Goal: Information Seeking & Learning: Learn about a topic

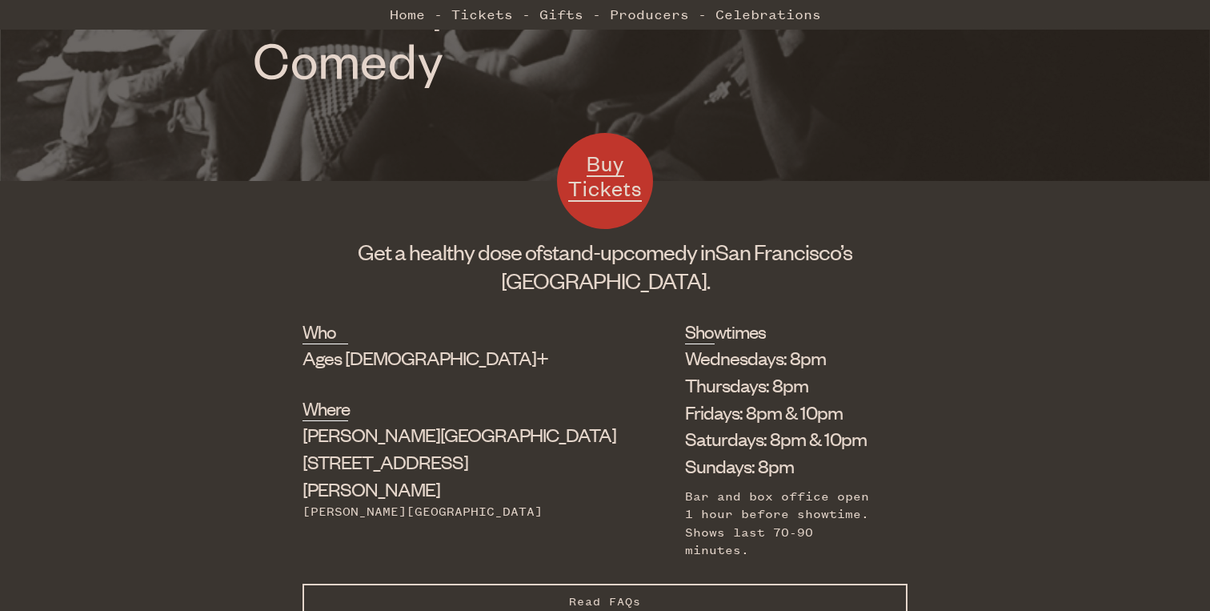
scroll to position [403, 0]
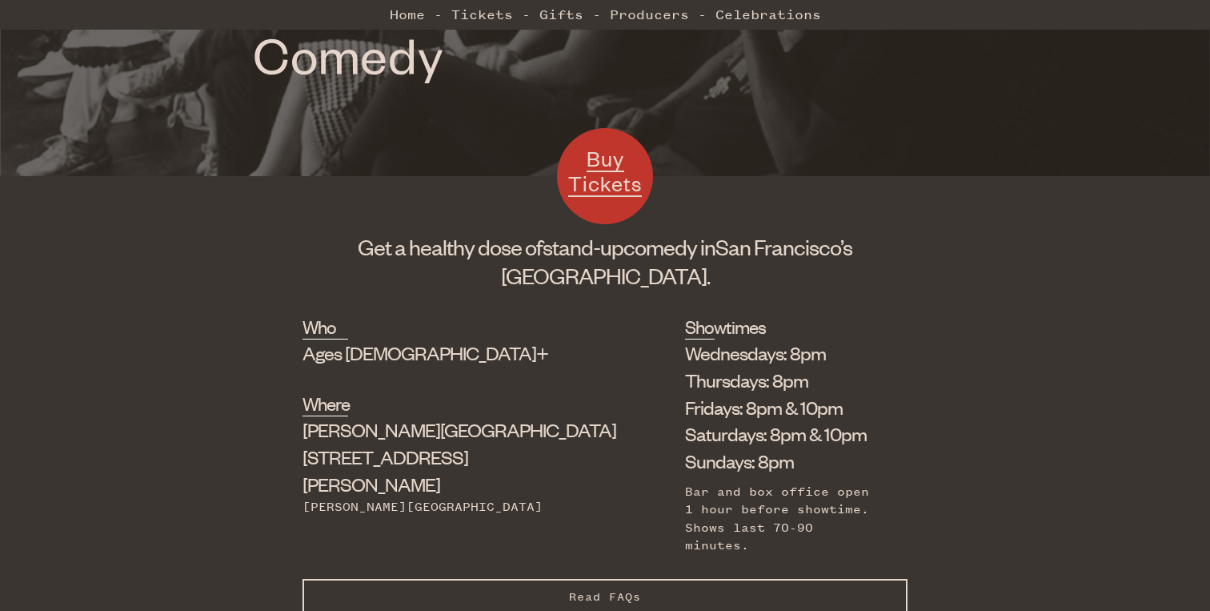
click at [685, 438] on li "Saturdays: 8pm & 10pm" at bounding box center [784, 433] width 198 height 27
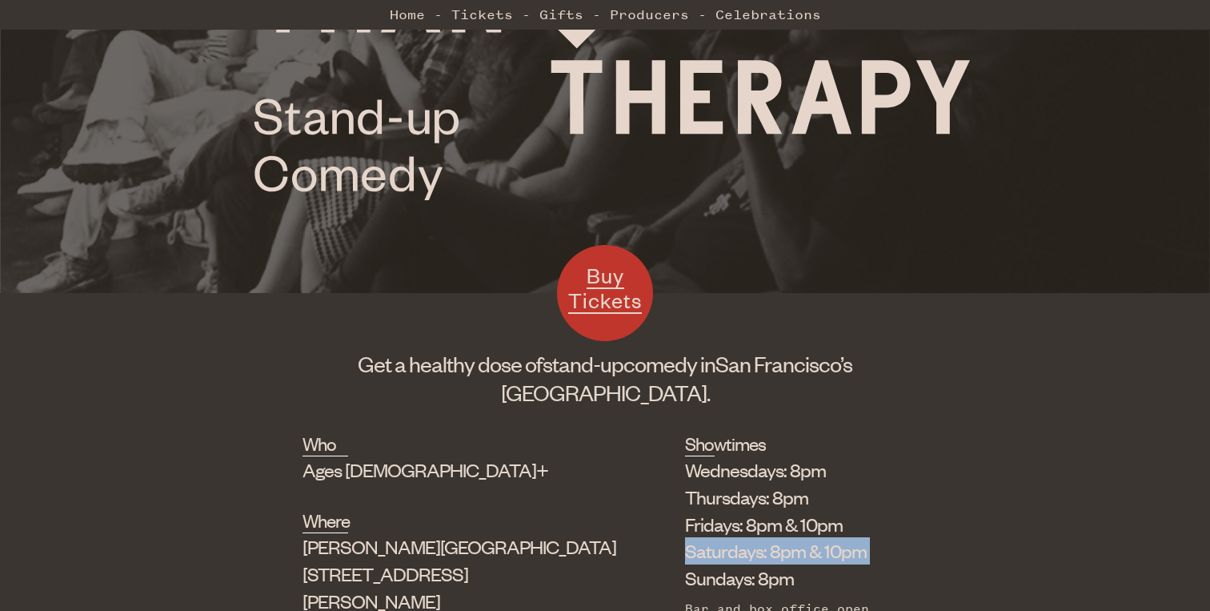
scroll to position [395, 0]
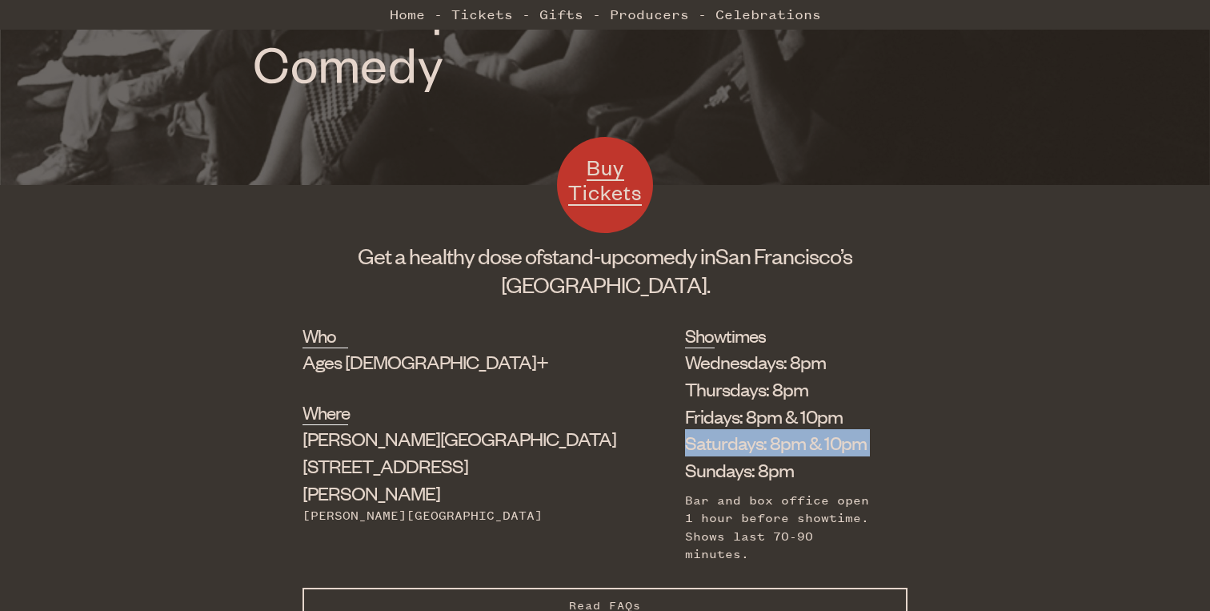
click at [414, 252] on h1 "Get a healthy dose of stand-up comedy in [GEOGRAPHIC_DATA]’s [GEOGRAPHIC_DATA]." at bounding box center [605, 270] width 605 height 58
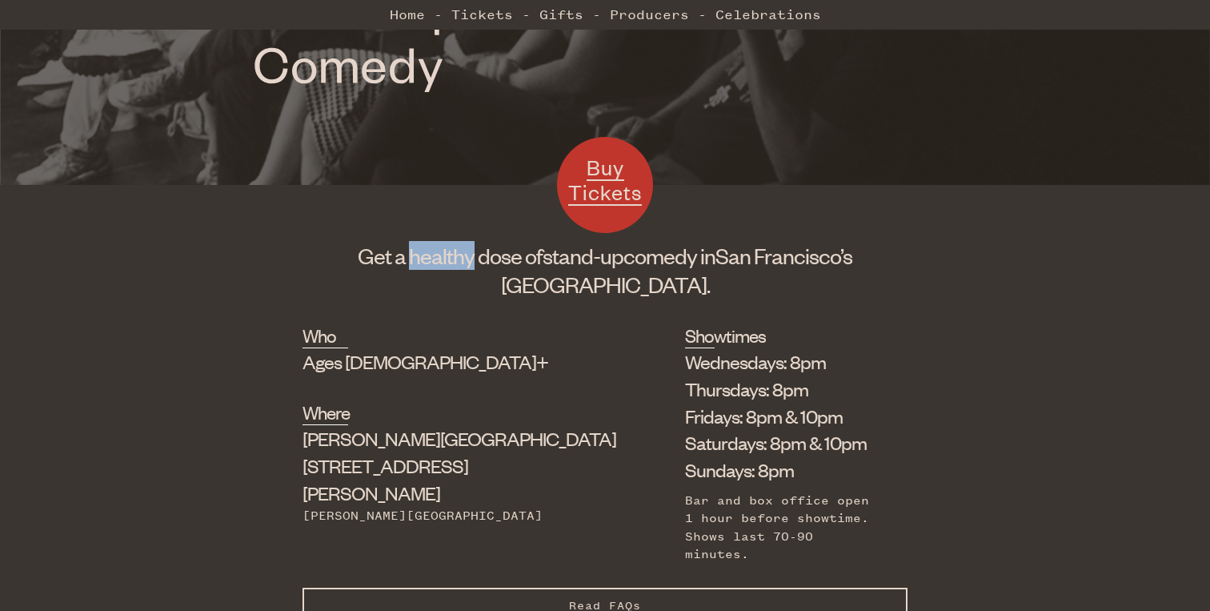
click at [414, 252] on h1 "Get a healthy dose of stand-up comedy in [GEOGRAPHIC_DATA]’s [GEOGRAPHIC_DATA]." at bounding box center [605, 270] width 605 height 58
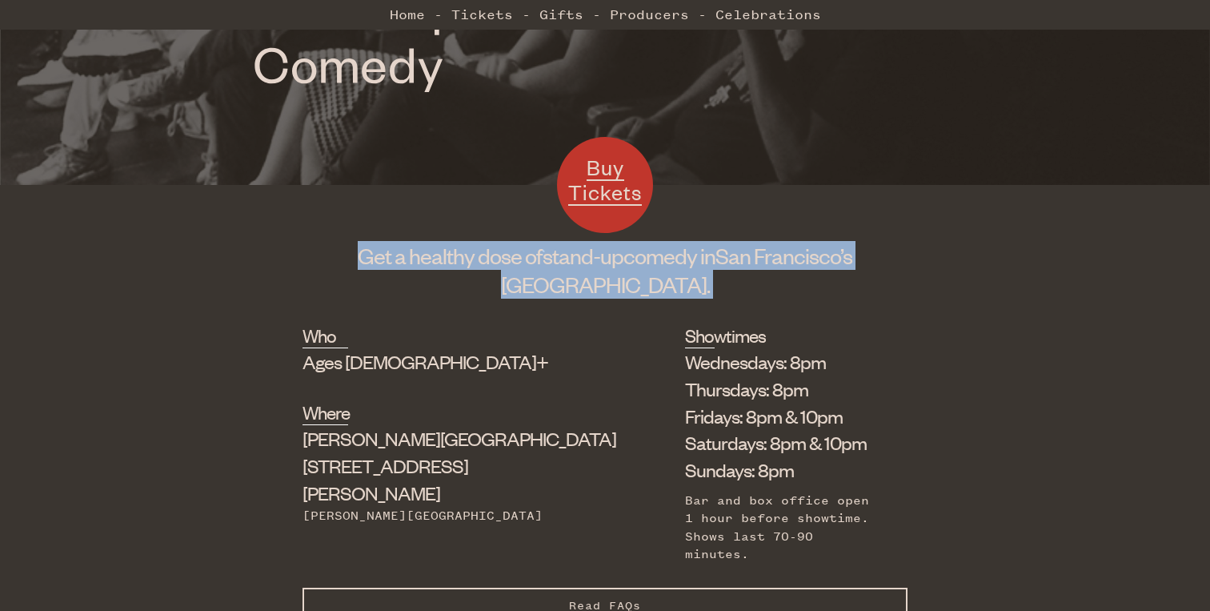
click at [409, 323] on div "Who Ages [DEMOGRAPHIC_DATA]+" at bounding box center [454, 349] width 303 height 53
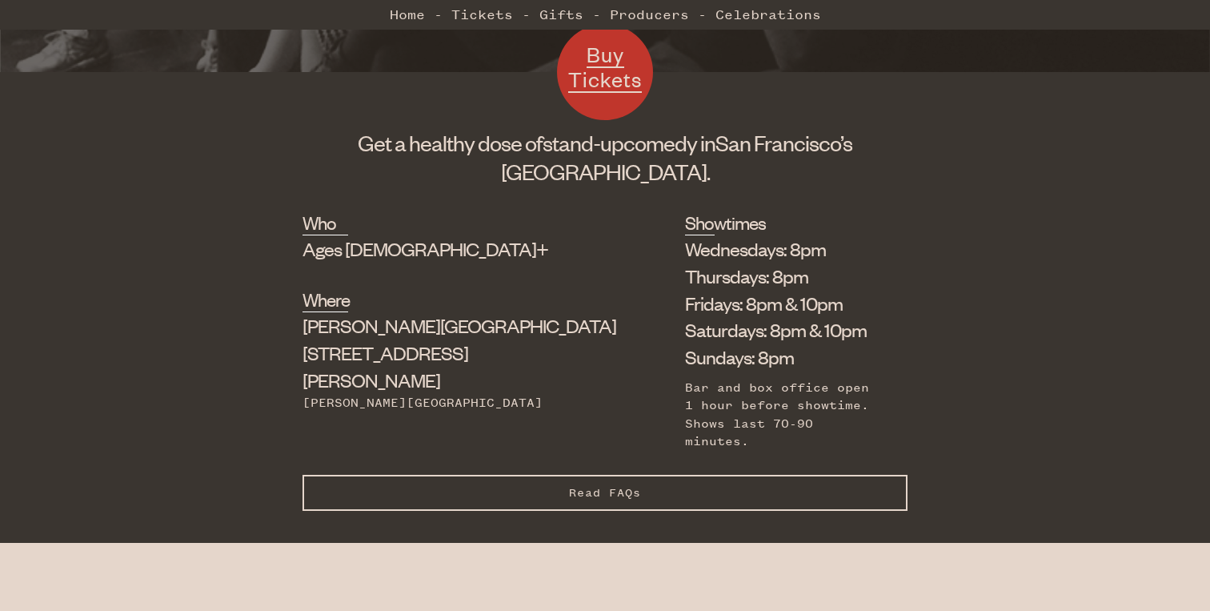
scroll to position [515, 0]
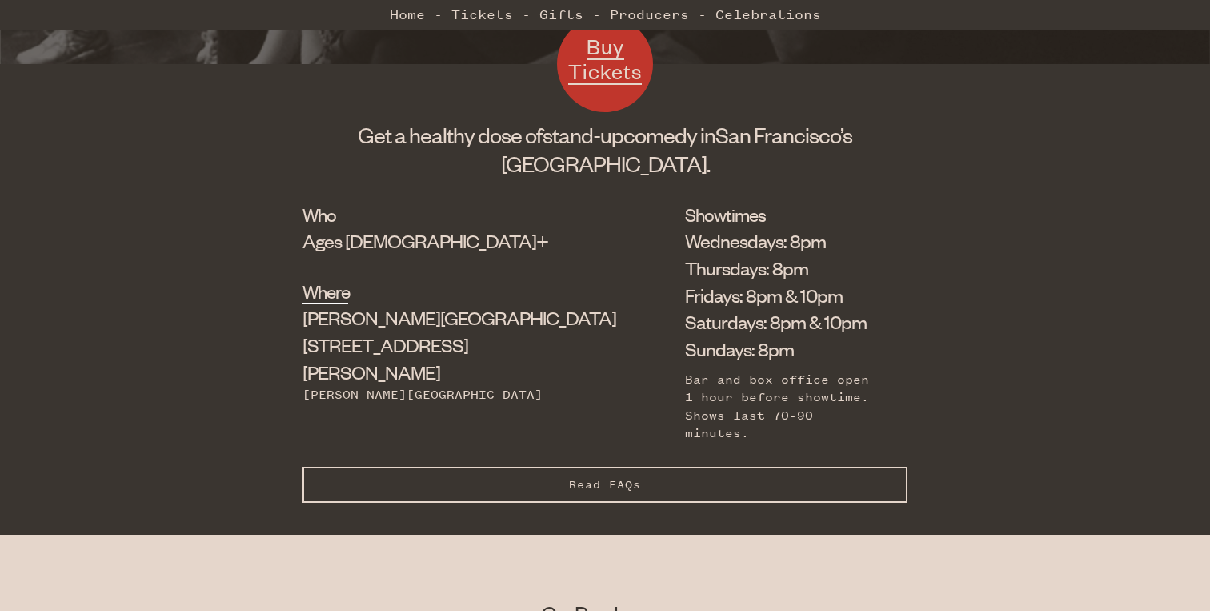
click at [453, 467] on button "Read FAQs Hide FAQs" at bounding box center [605, 485] width 605 height 36
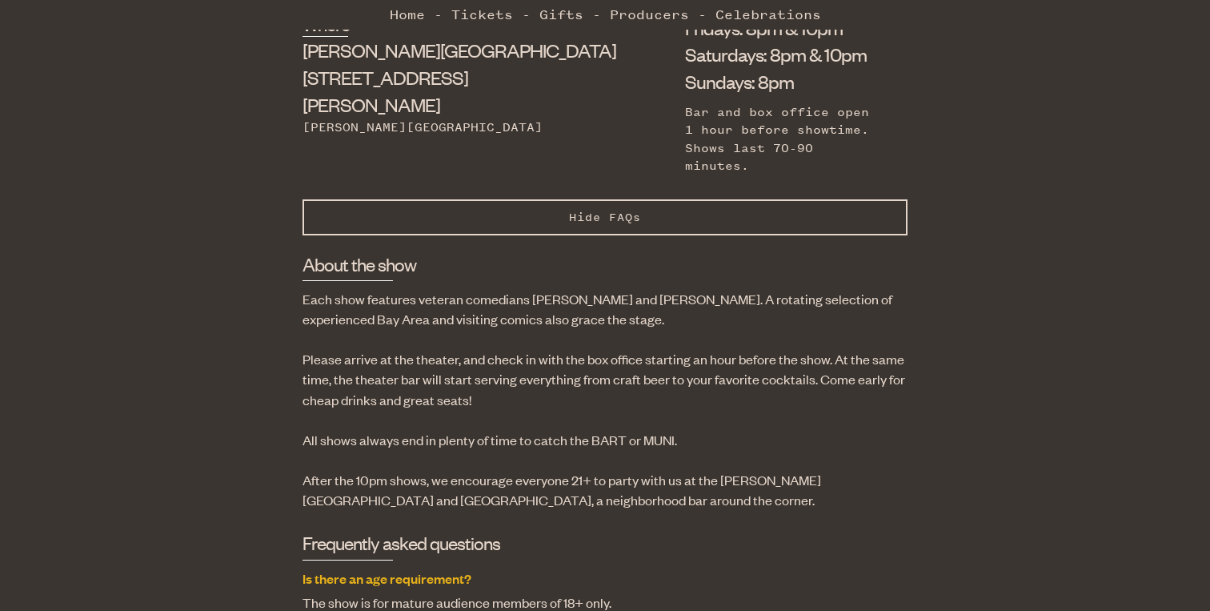
scroll to position [852, 0]
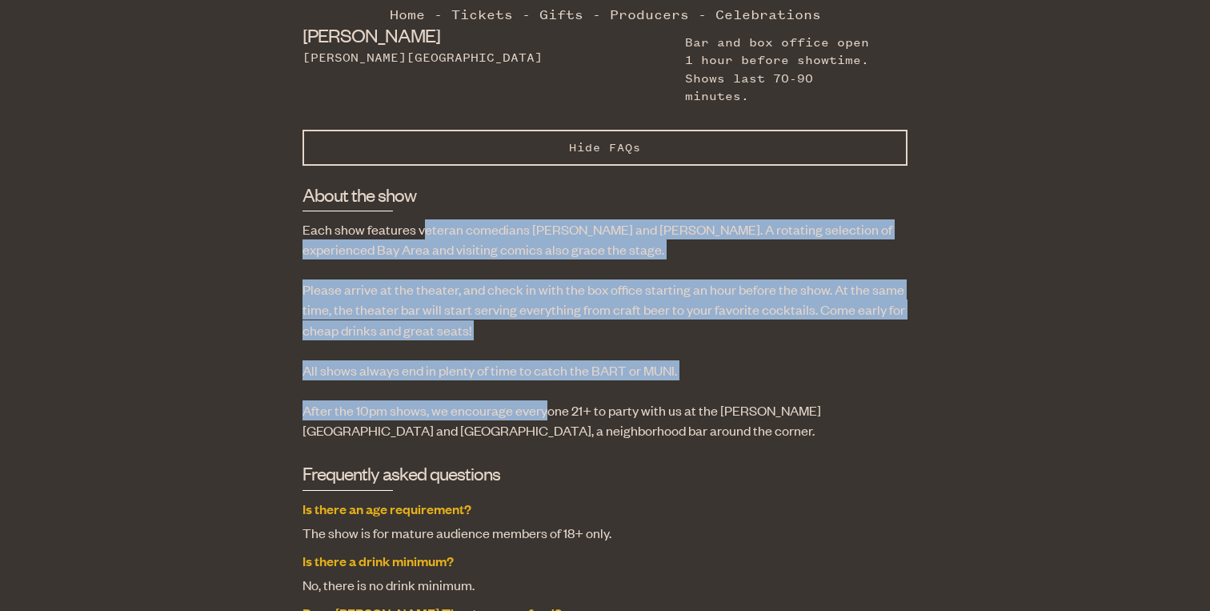
drag, startPoint x: 424, startPoint y: 195, endPoint x: 545, endPoint y: 384, distance: 224.2
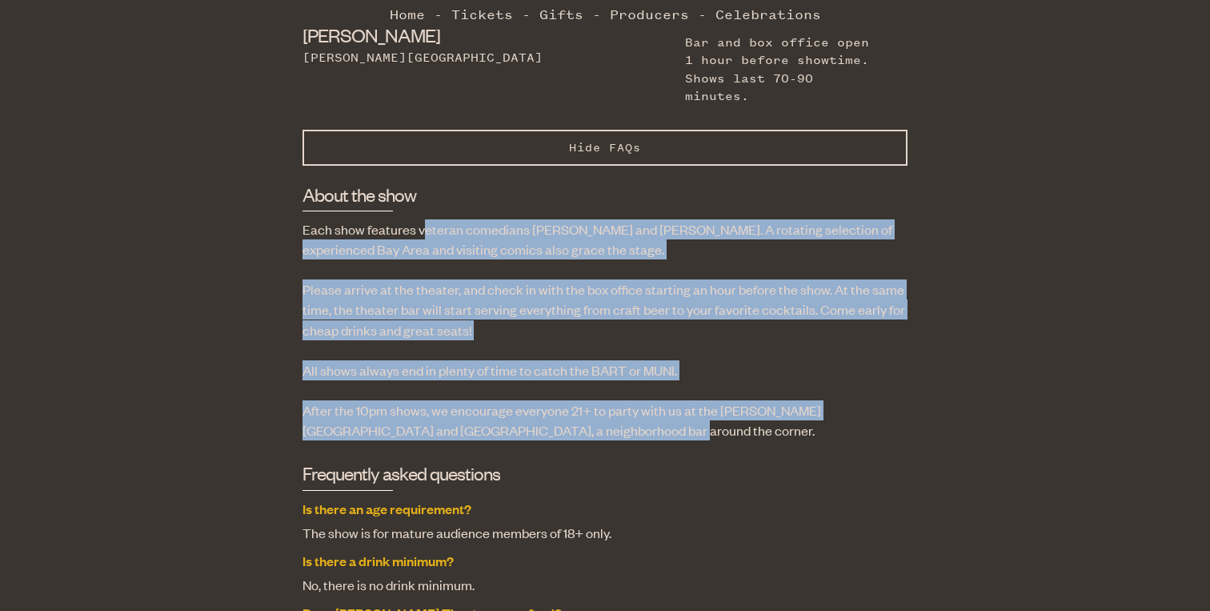
click at [545, 400] on p "After the 10pm shows, we encourage everyone 21+ to party with us at the [PERSON…" at bounding box center [605, 420] width 605 height 40
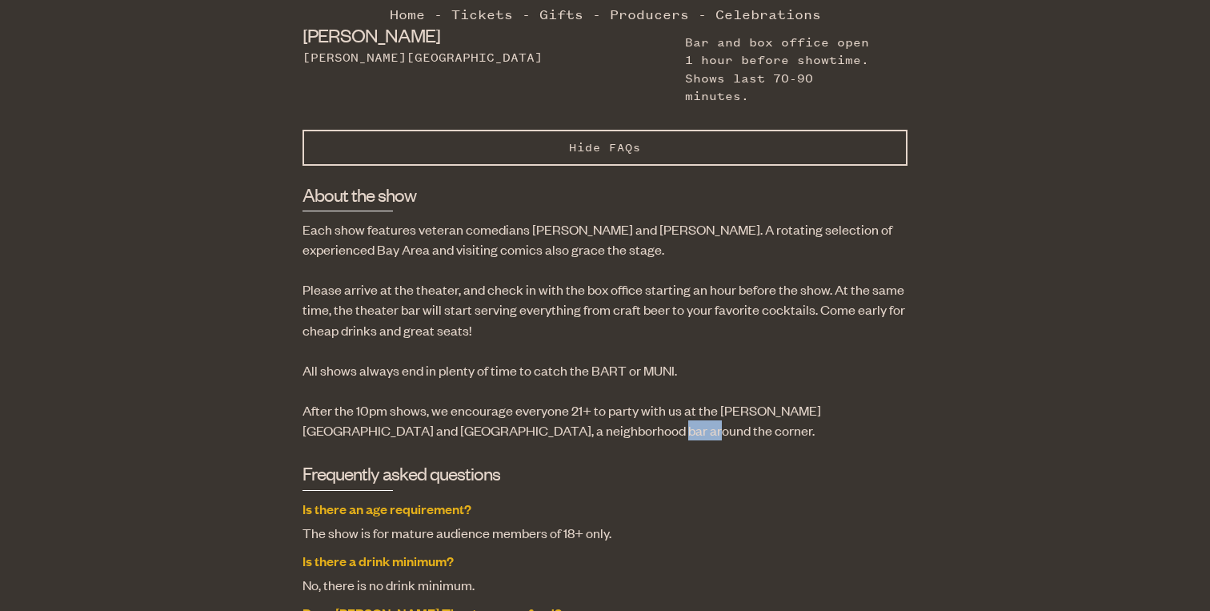
click at [545, 400] on p "After the 10pm shows, we encourage everyone 21+ to party with us at the [PERSON…" at bounding box center [605, 420] width 605 height 40
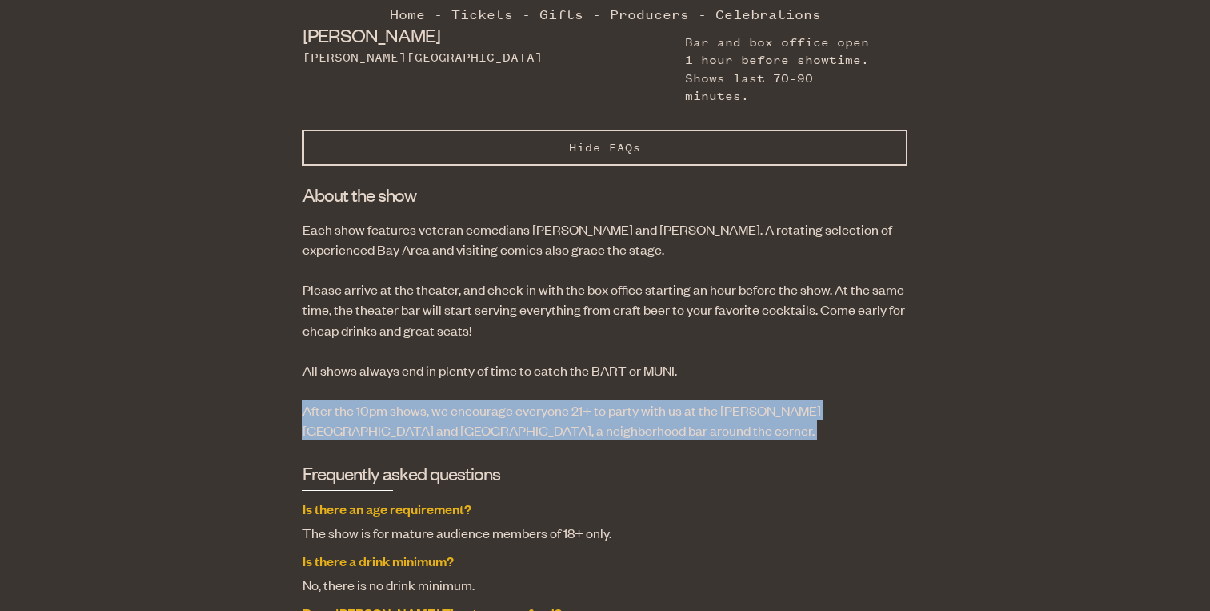
click at [545, 400] on p "After the 10pm shows, we encourage everyone 21+ to party with us at the [PERSON…" at bounding box center [605, 420] width 605 height 40
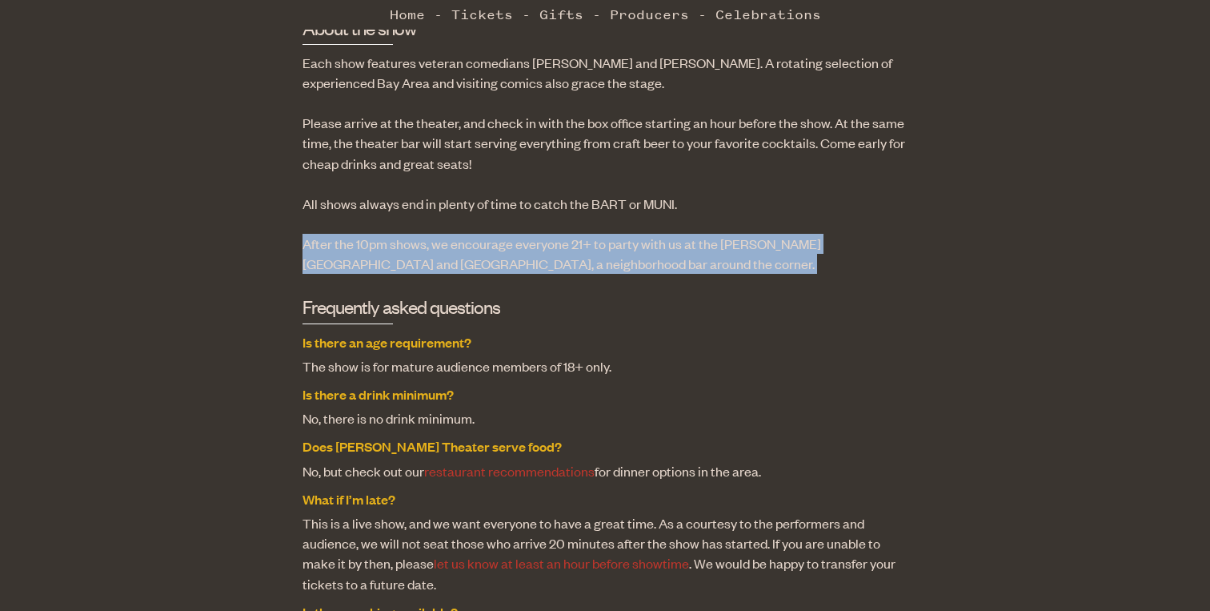
scroll to position [1041, 0]
